Goal: Information Seeking & Learning: Learn about a topic

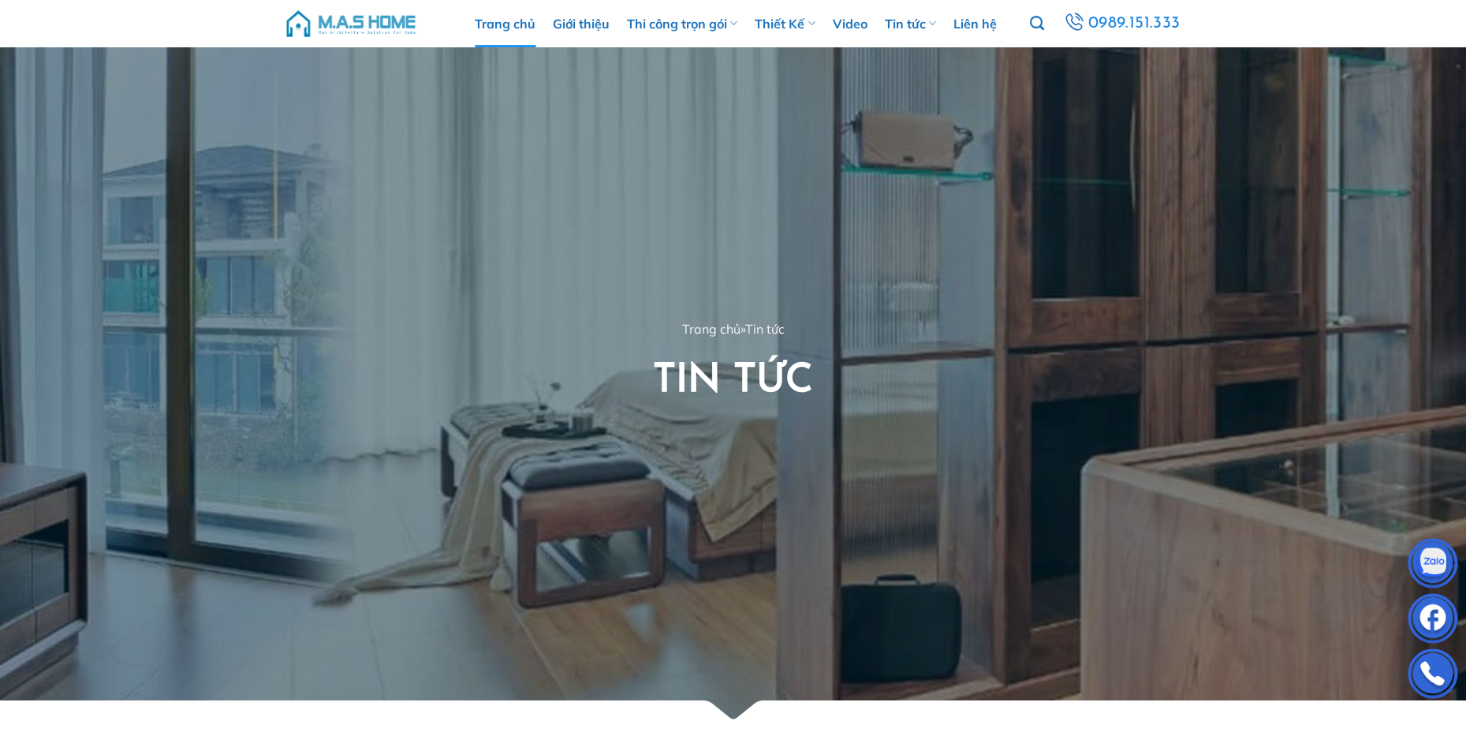
click at [501, 21] on link "Trang chủ" at bounding box center [505, 23] width 61 height 47
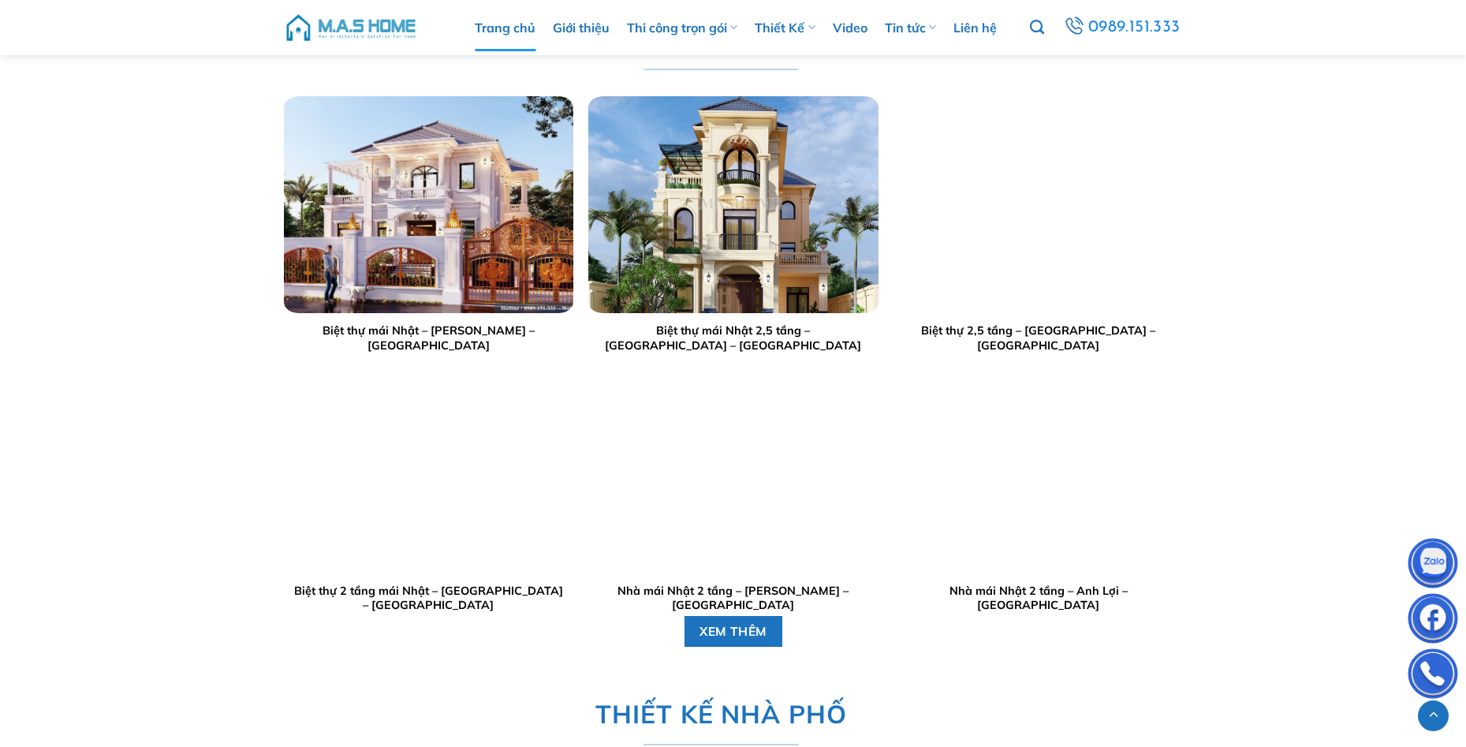
scroll to position [2996, 0]
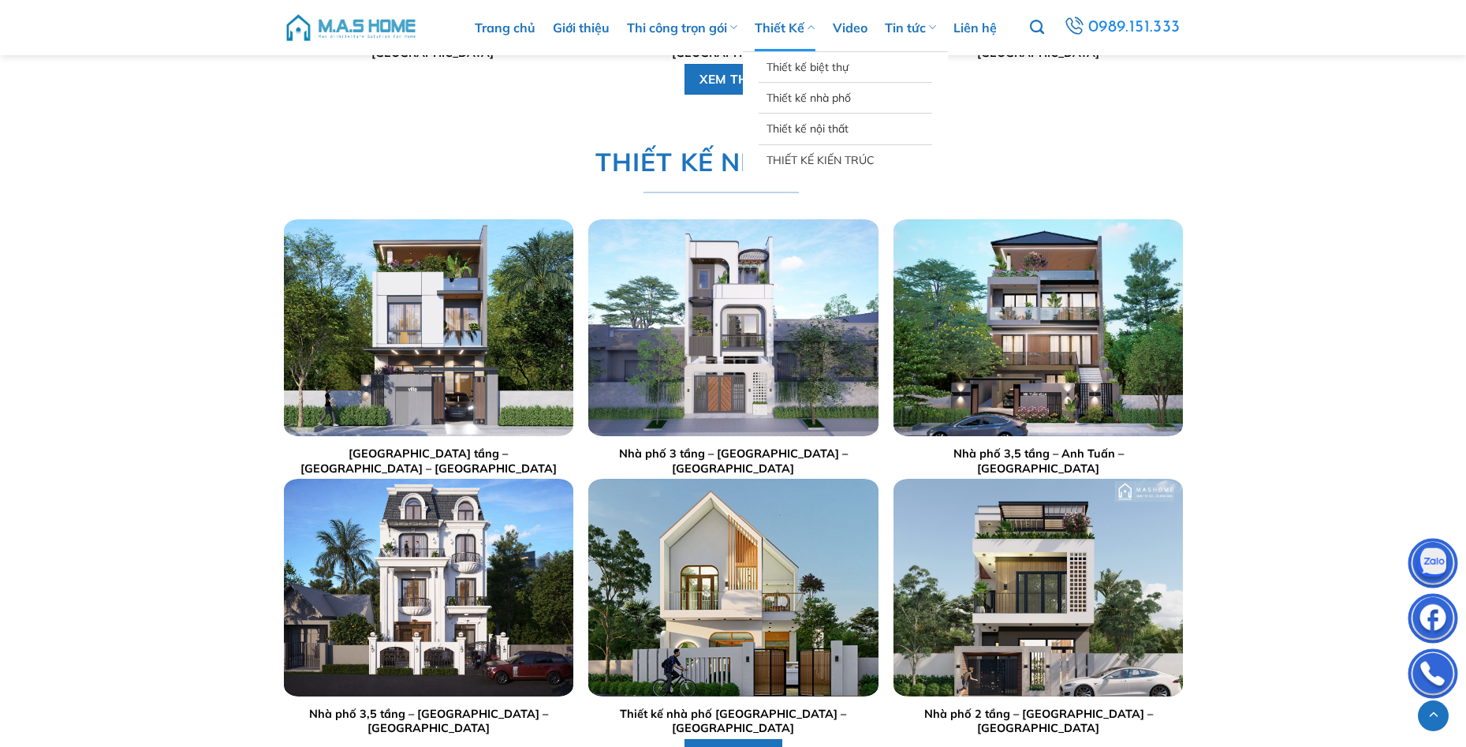
click at [791, 24] on link "Thiết Kế" at bounding box center [784, 27] width 60 height 47
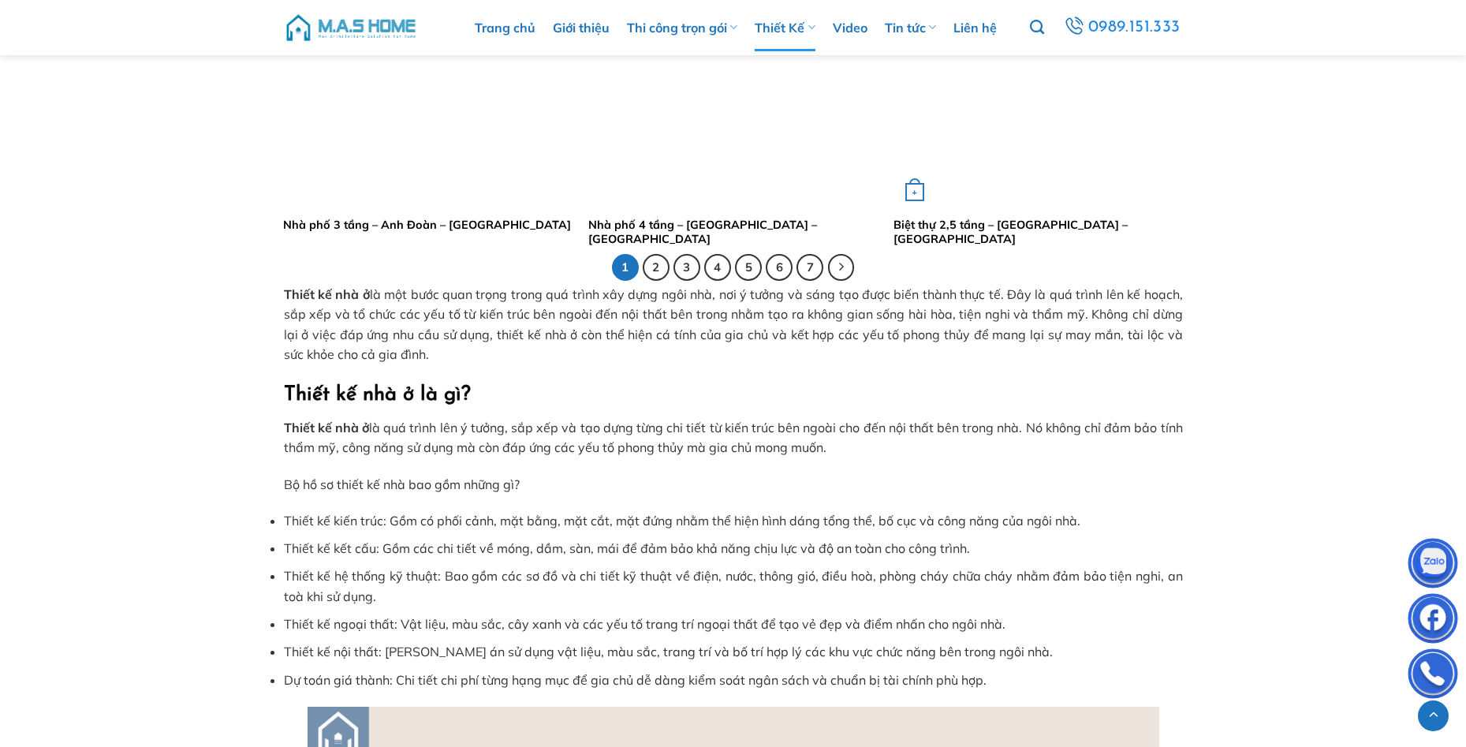
scroll to position [3311, 0]
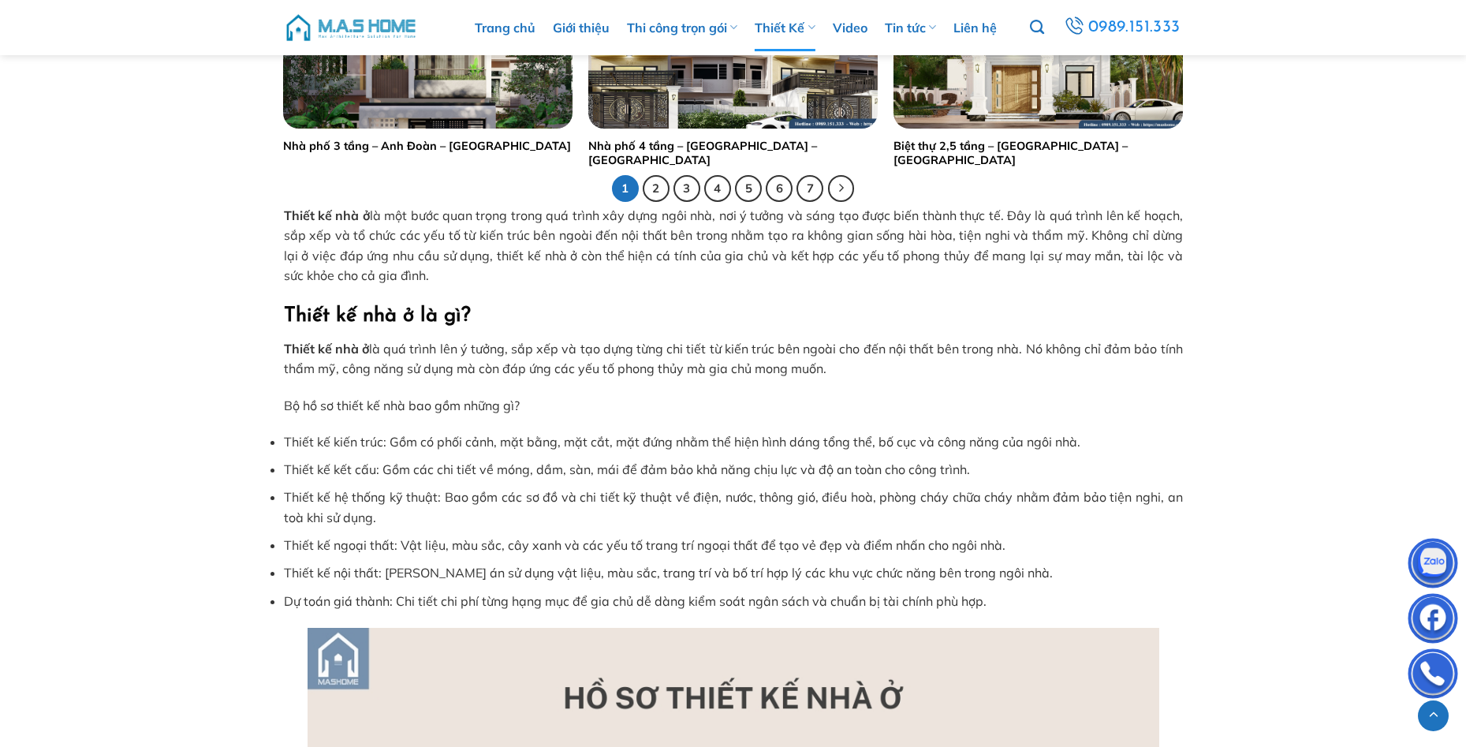
drag, startPoint x: 237, startPoint y: 255, endPoint x: 311, endPoint y: 278, distance: 76.8
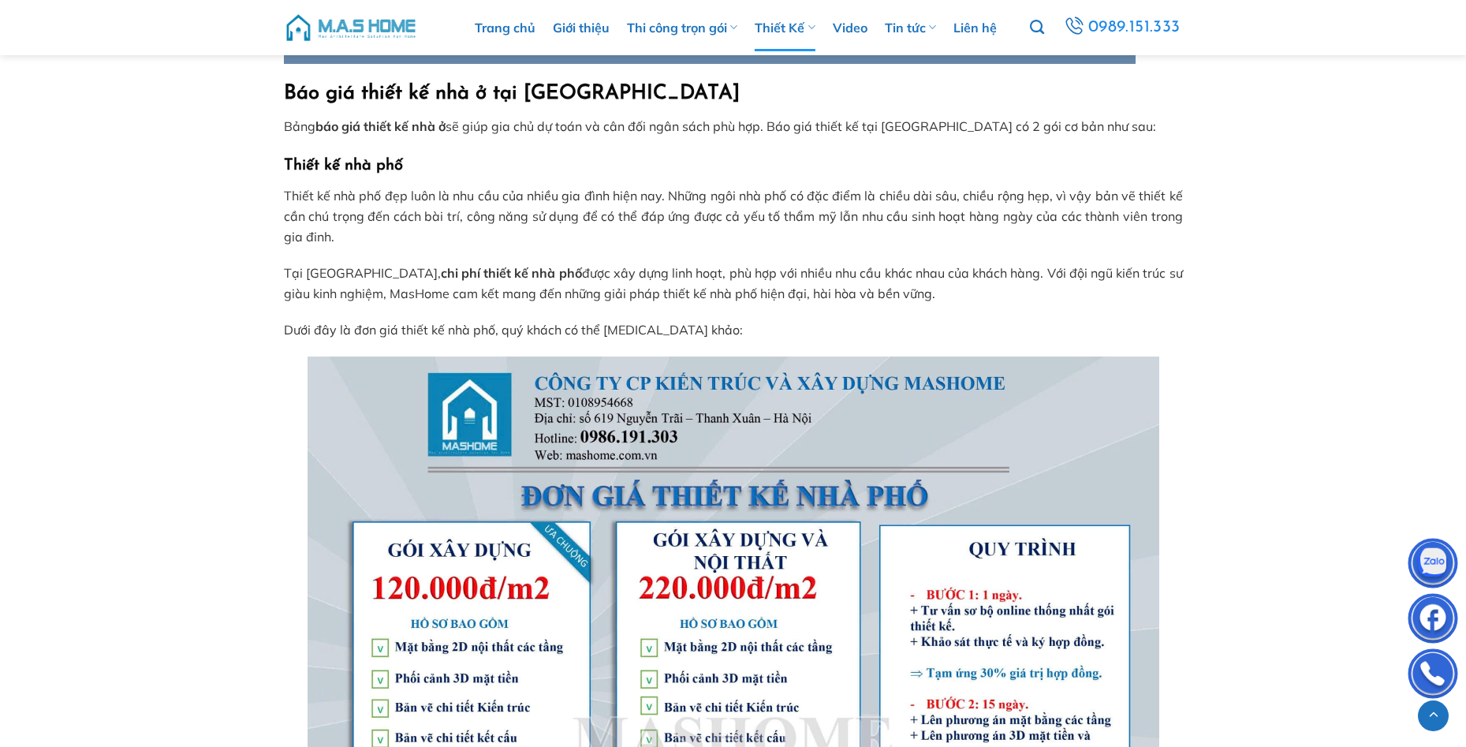
scroll to position [5913, 0]
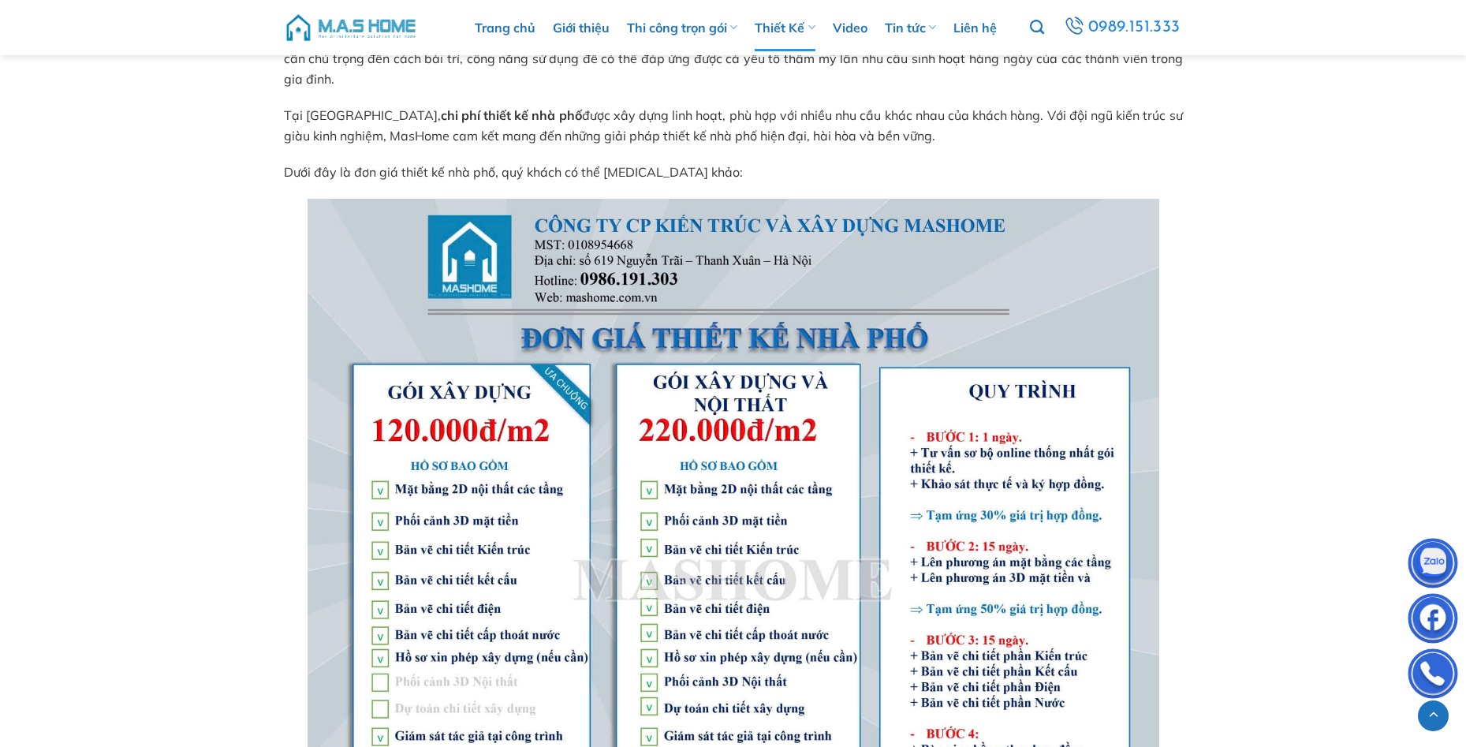
scroll to position [5676, 0]
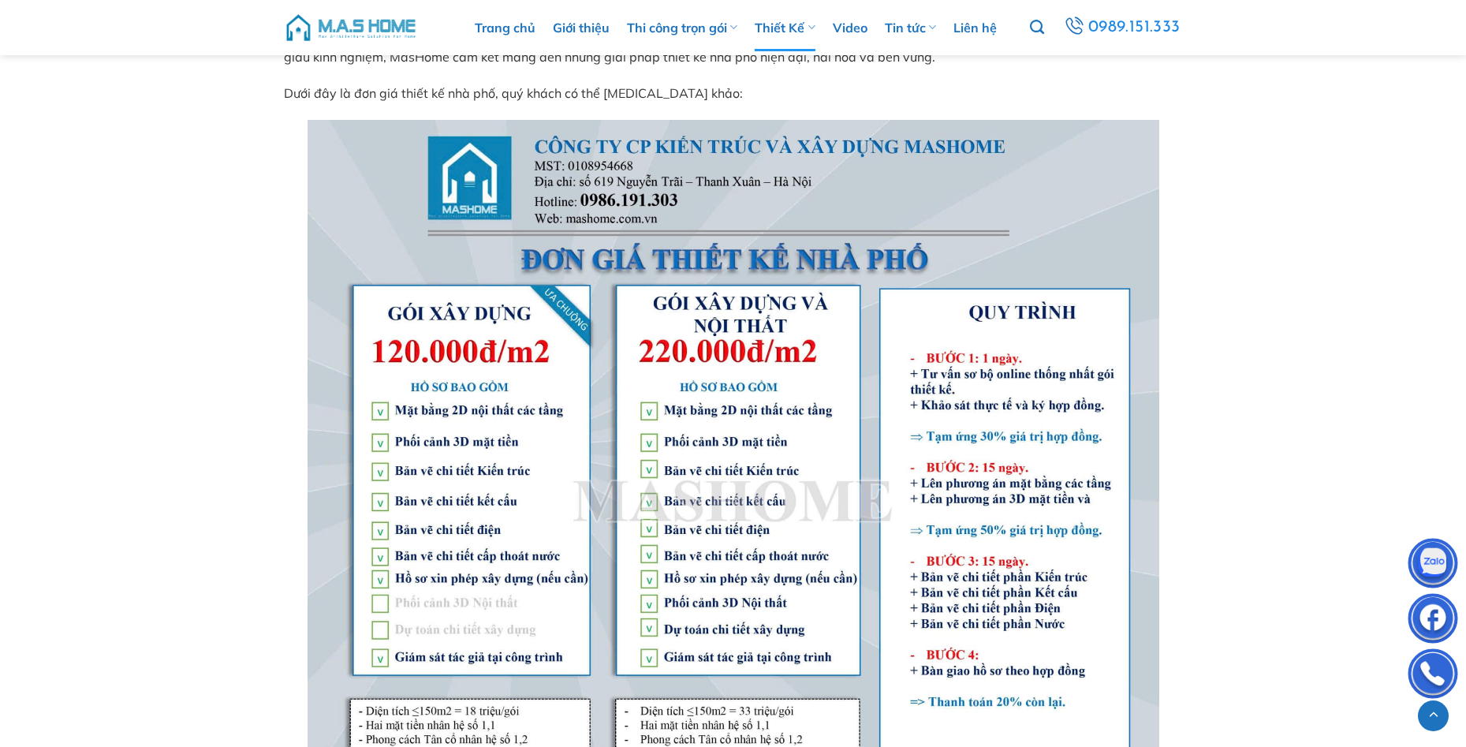
scroll to position [5598, 0]
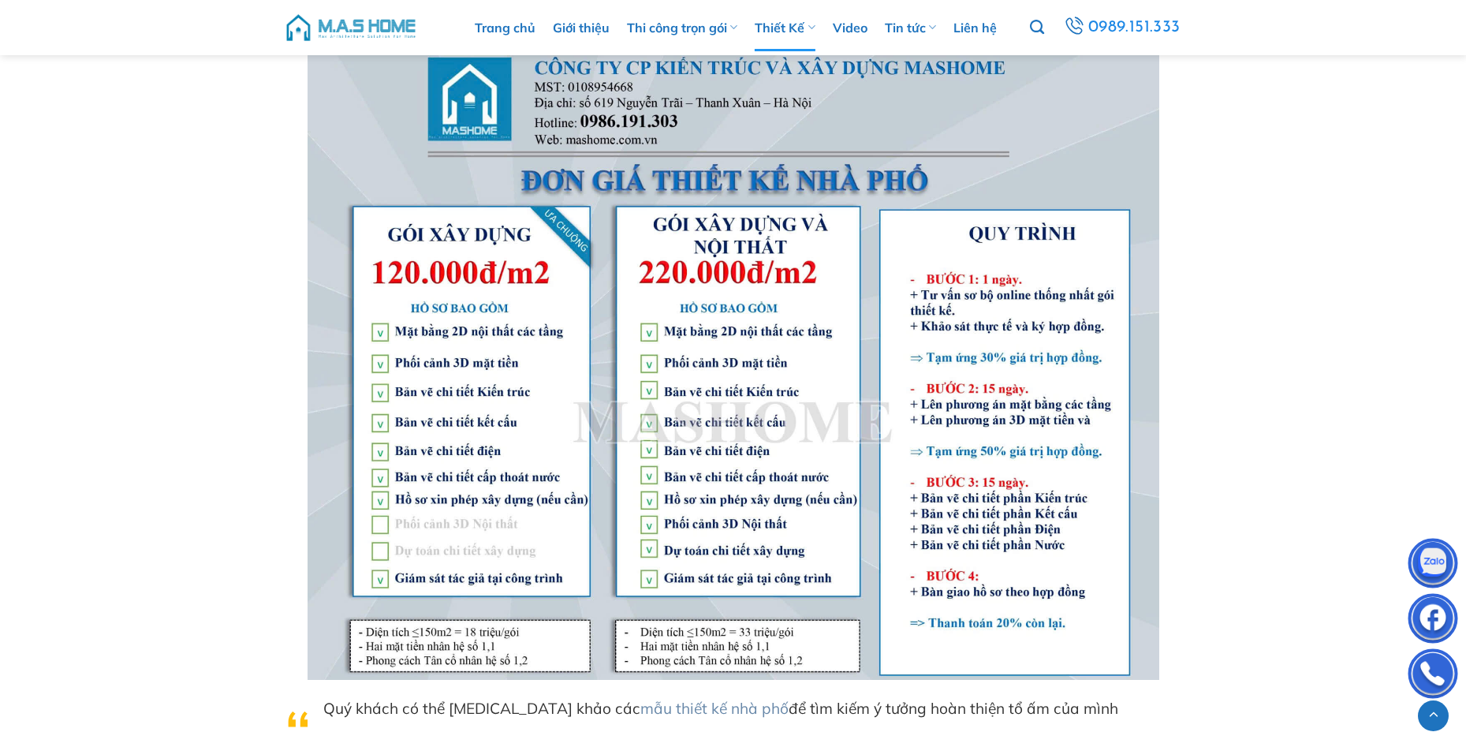
drag, startPoint x: 243, startPoint y: 409, endPoint x: 262, endPoint y: 337, distance: 75.0
click at [582, 542] on img at bounding box center [732, 360] width 851 height 639
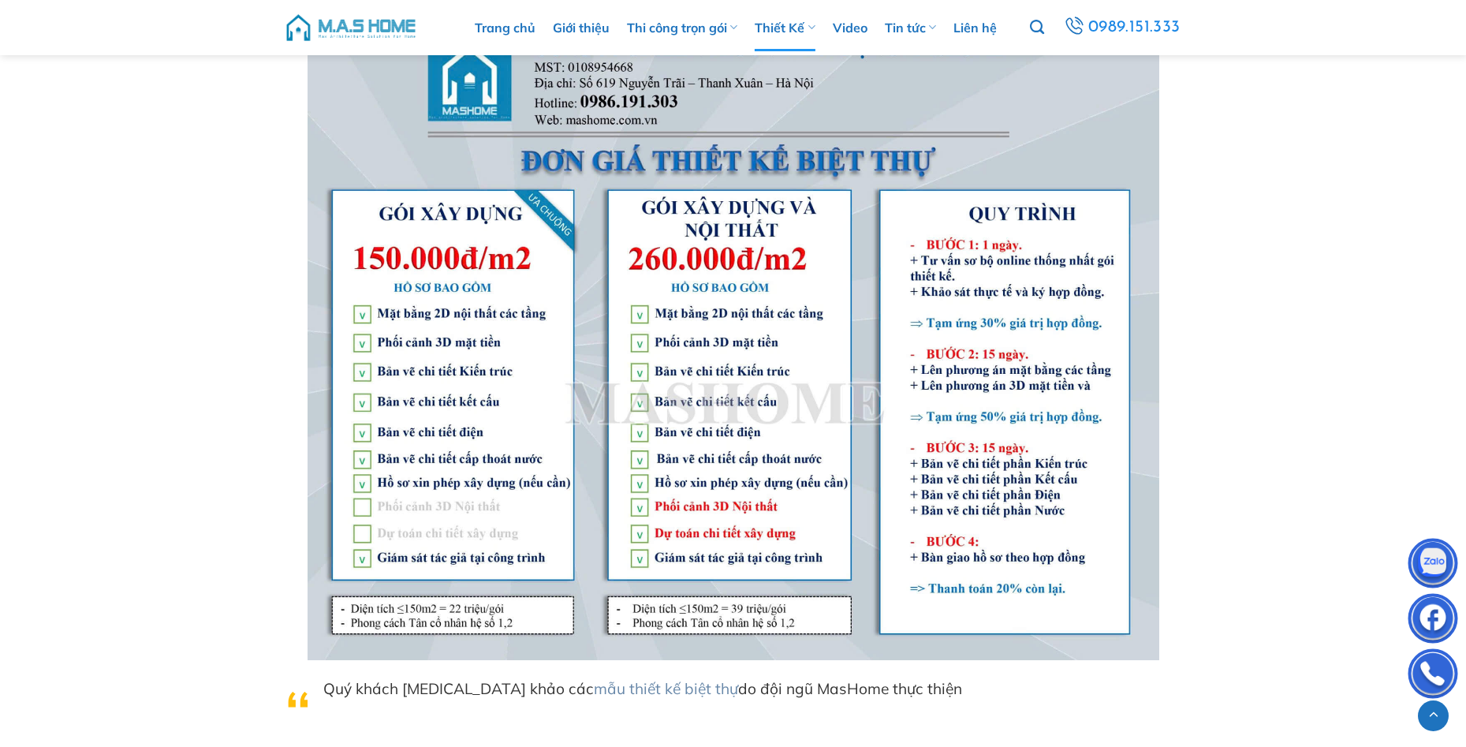
scroll to position [6465, 0]
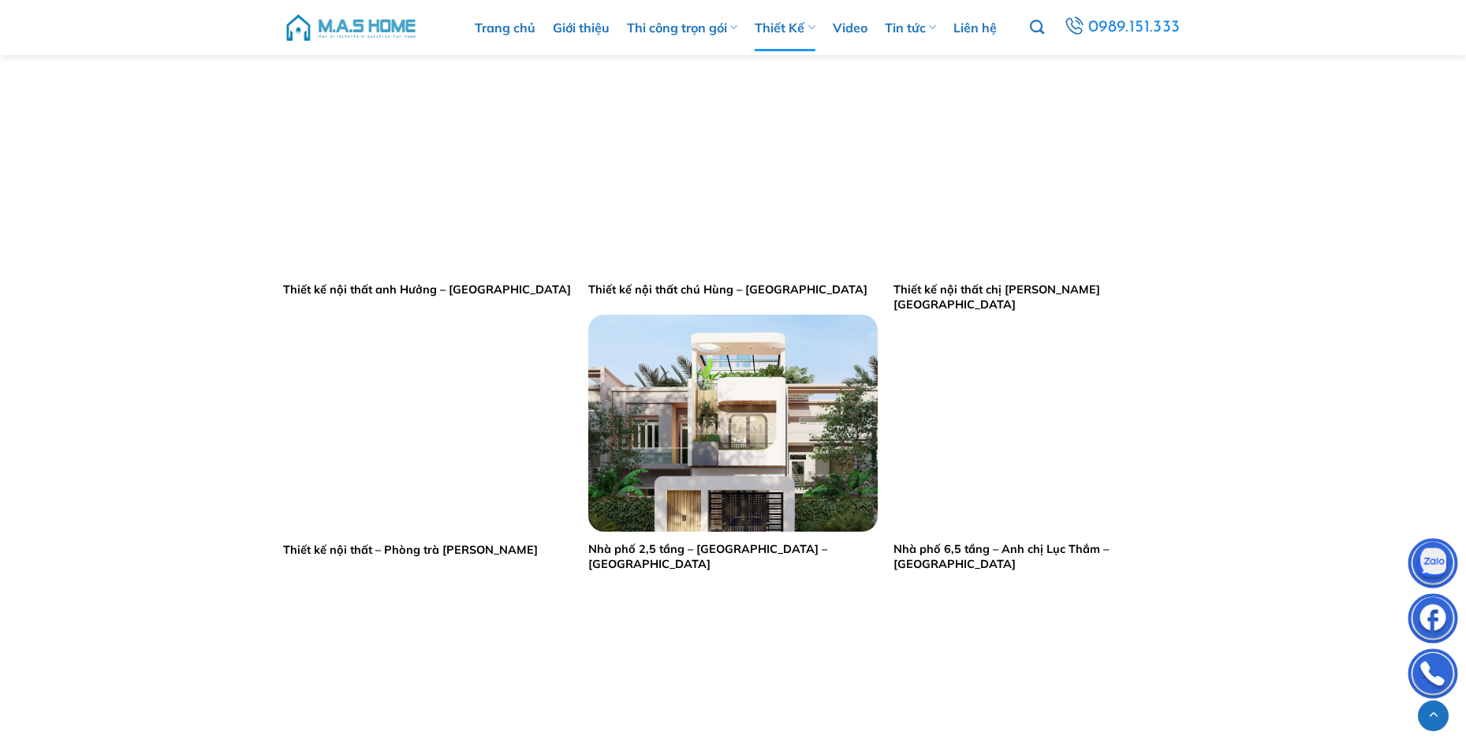
scroll to position [2365, 0]
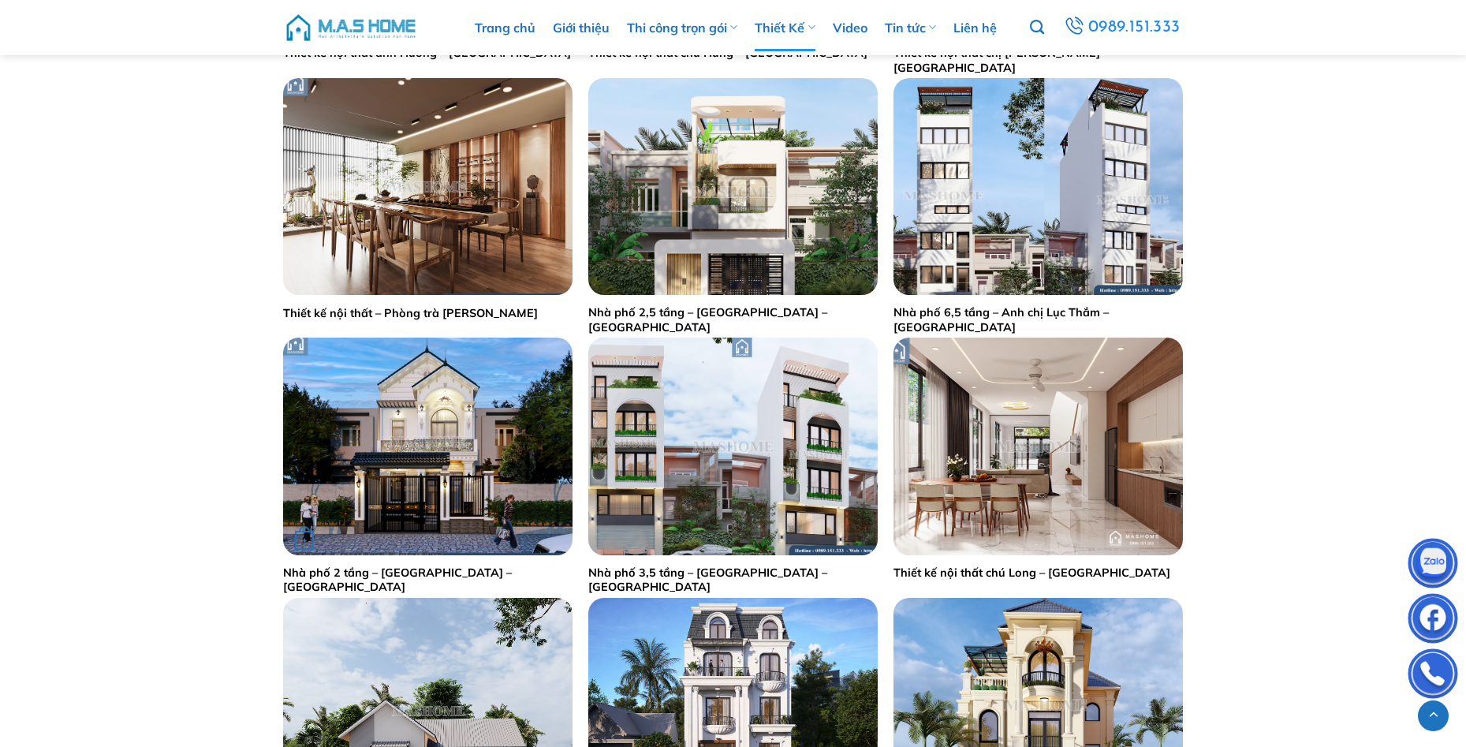
click at [445, 478] on img "Nhà phố 2 tầng - Anh Lợi - Thạch Thất" at bounding box center [427, 445] width 289 height 217
